Goal: Task Accomplishment & Management: Manage account settings

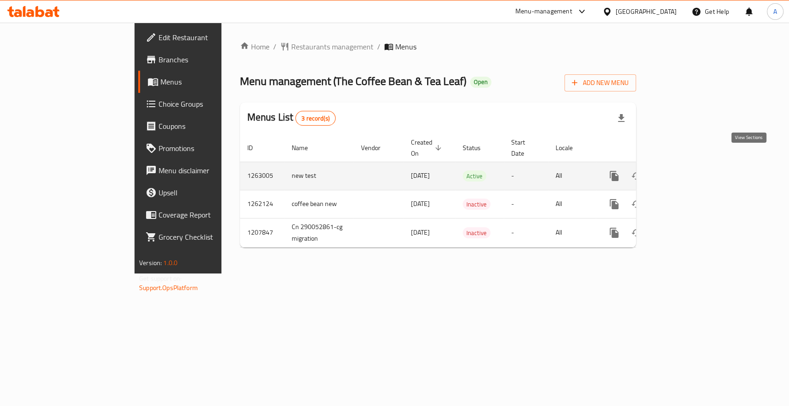
click at [686, 171] on icon "enhanced table" at bounding box center [680, 176] width 11 height 11
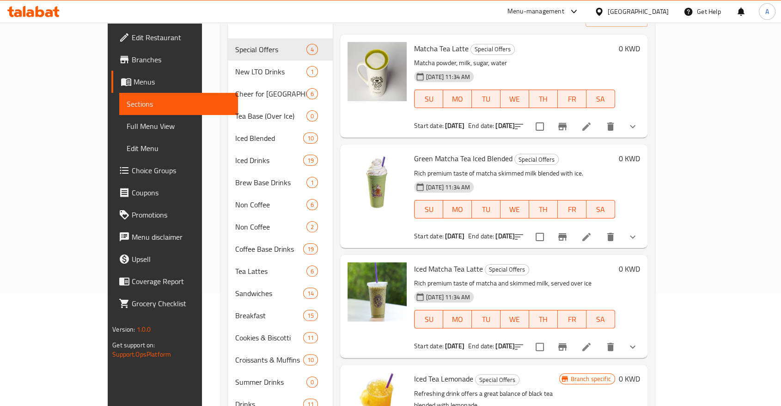
scroll to position [112, 0]
click at [592, 342] on icon at bounding box center [586, 347] width 11 height 11
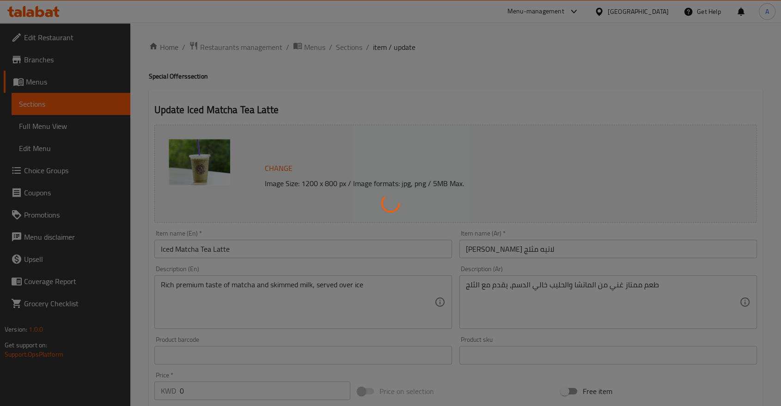
type input "إضافات:"
type input "0"
type input "3"
type input "اختيارك من الحليب:"
type input "1"
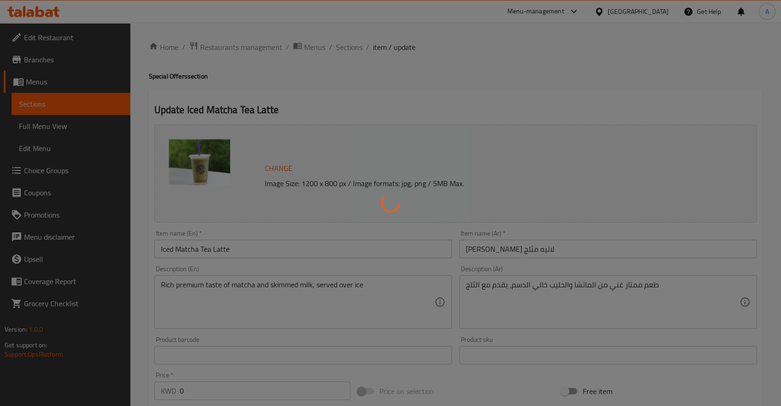
type input "1"
type input "اختيارك من"
type input "0"
type input "1"
type input "إضافات:"
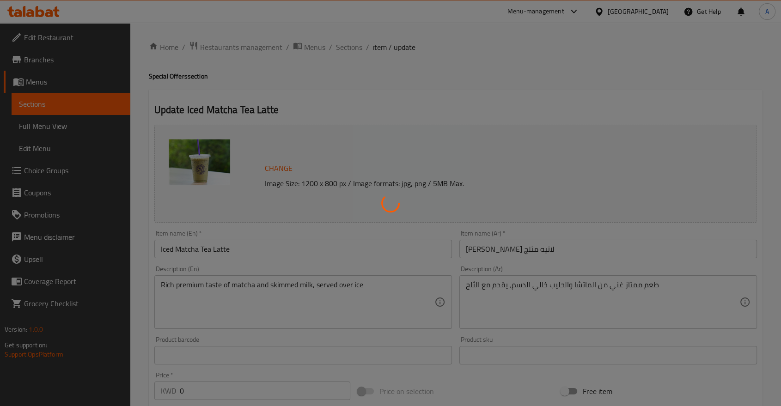
type input "0"
type input "3"
type input "اختيارك من الحليب:"
type input "1"
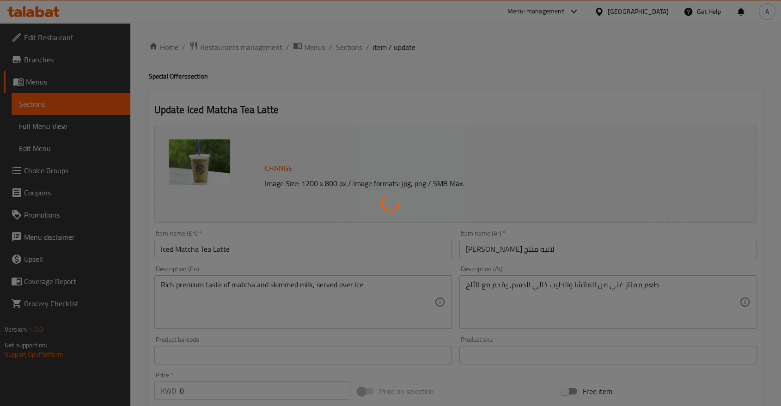
type input "اختيارك من"
type input "0"
type input "1"
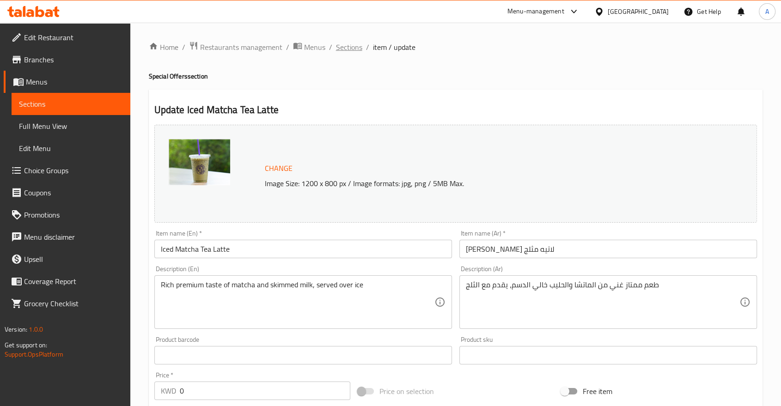
click at [336, 51] on span "Sections" at bounding box center [349, 47] width 26 height 11
